Goal: Information Seeking & Learning: Learn about a topic

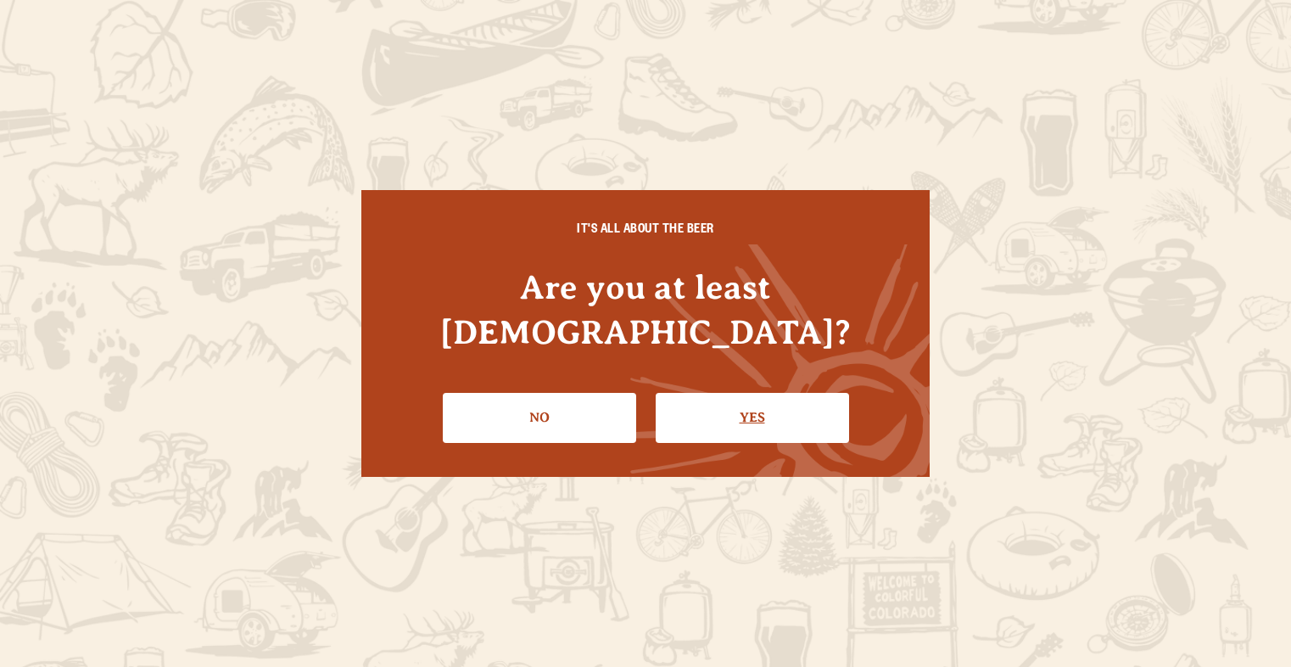
click at [715, 403] on link "Yes" at bounding box center [752, 417] width 193 height 49
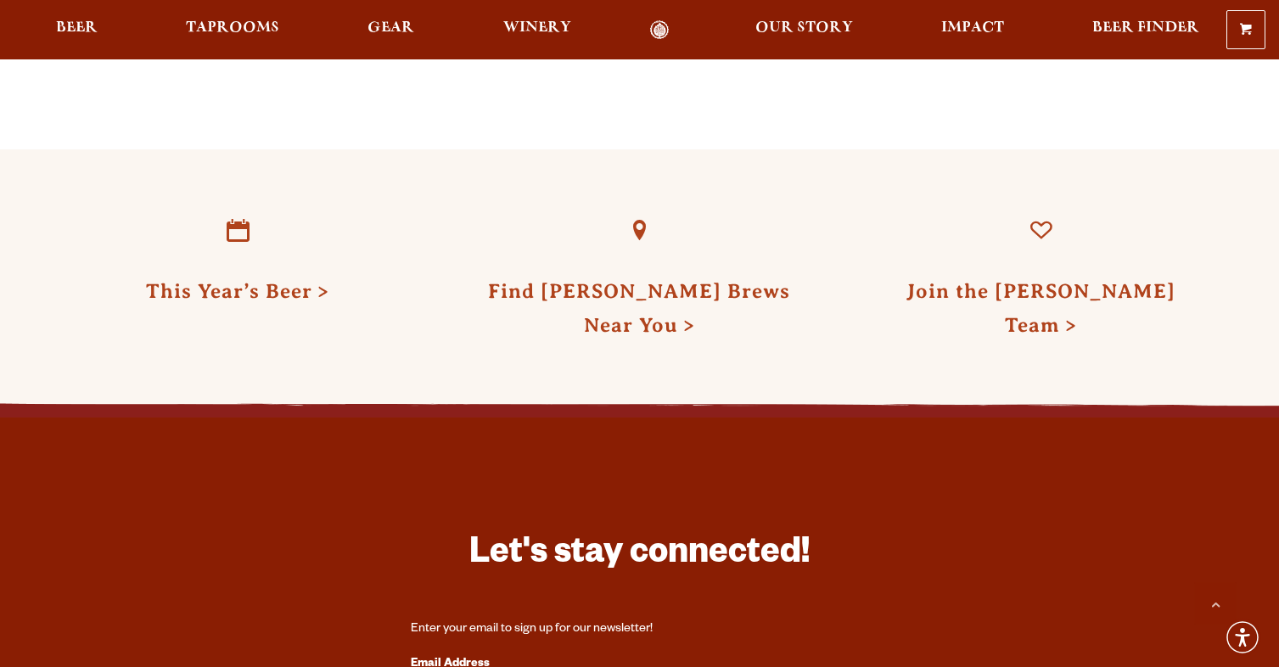
scroll to position [4982, 0]
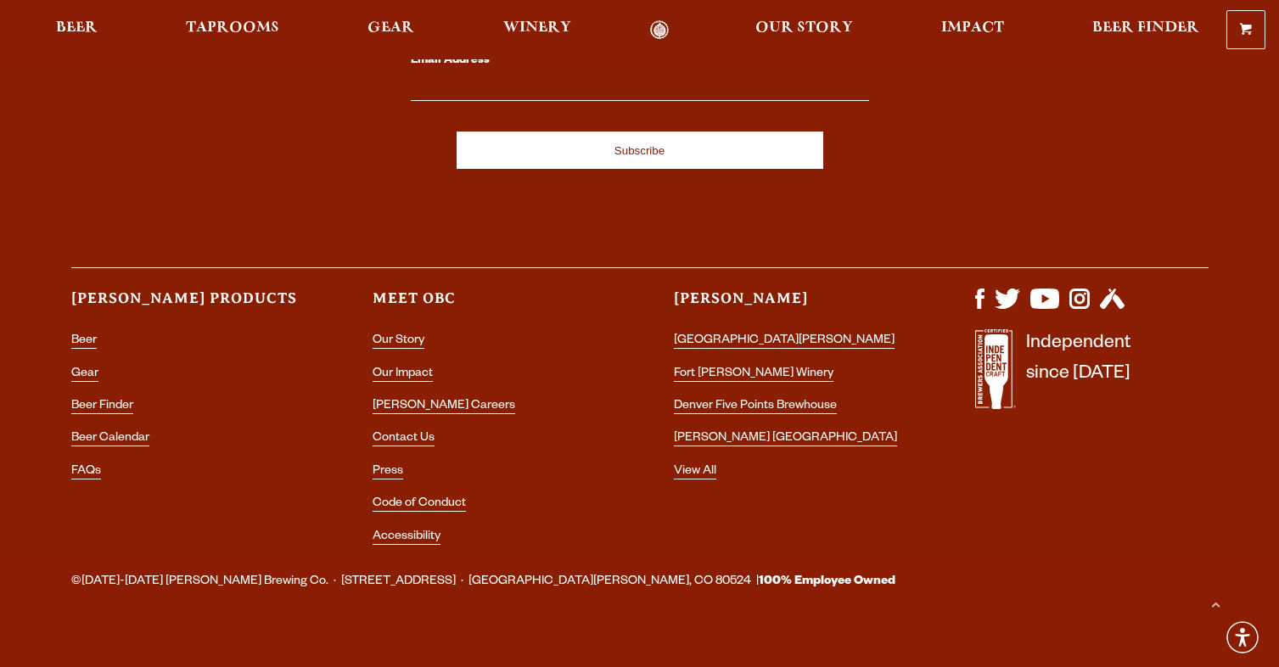
click at [381, 330] on li "Our Story" at bounding box center [488, 341] width 233 height 22
click at [384, 334] on link "Our Story" at bounding box center [398, 341] width 52 height 15
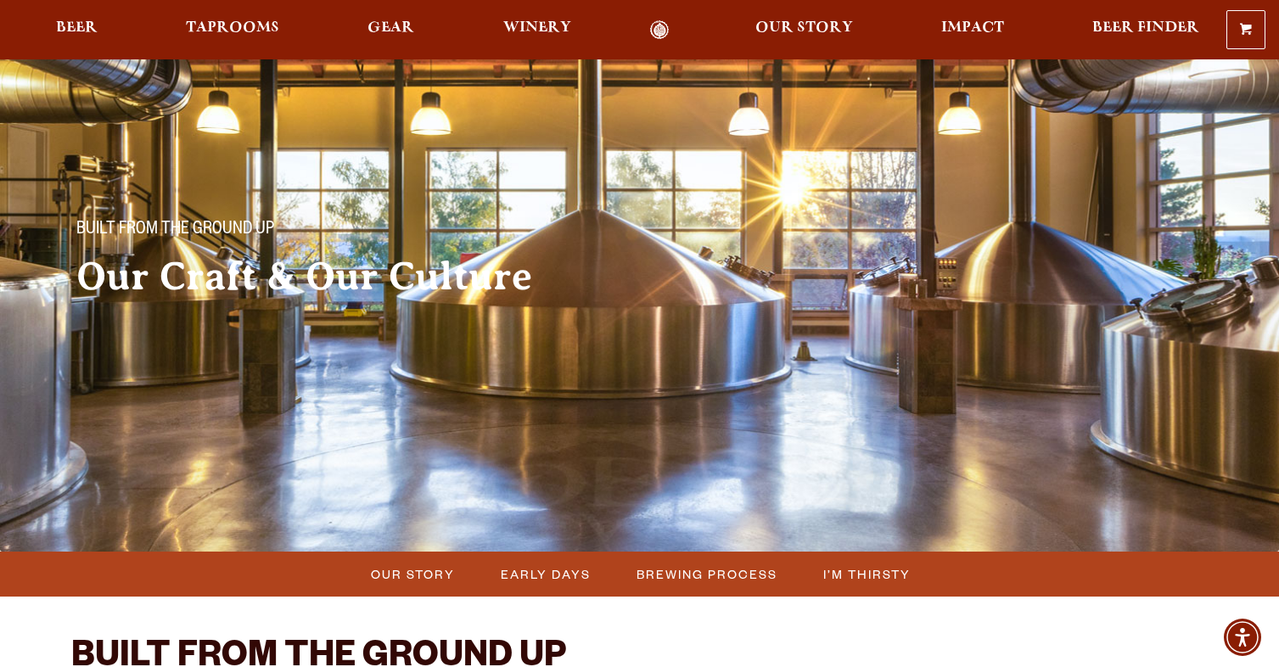
scroll to position [305, 0]
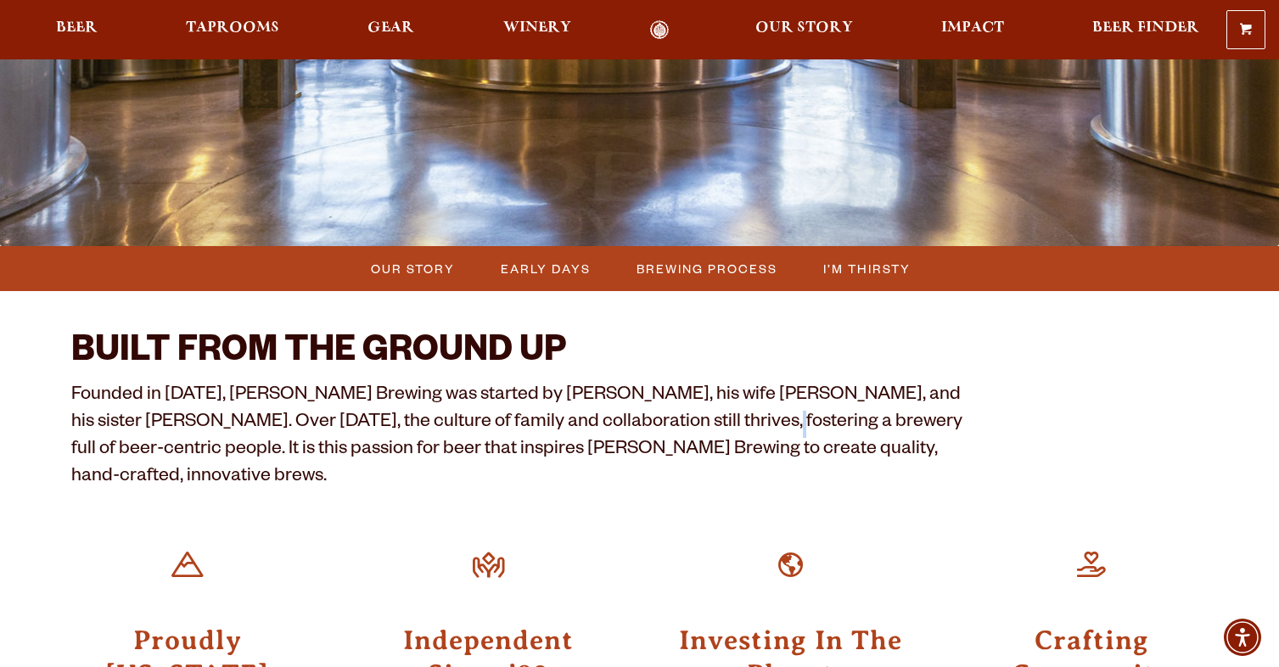
drag, startPoint x: 681, startPoint y: 419, endPoint x: 684, endPoint y: 432, distance: 13.0
click at [684, 432] on p "Founded in [DATE], [PERSON_NAME] Brewing was started by [PERSON_NAME], his wife…" at bounding box center [519, 438] width 896 height 109
click at [687, 421] on p "Founded in [DATE], [PERSON_NAME] Brewing was started by [PERSON_NAME], his wife…" at bounding box center [519, 438] width 896 height 109
